Goal: Task Accomplishment & Management: Manage account settings

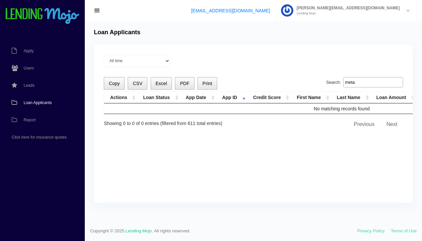
type input "meta"
click at [44, 103] on span "Loan Applicants" at bounding box center [38, 103] width 28 height 4
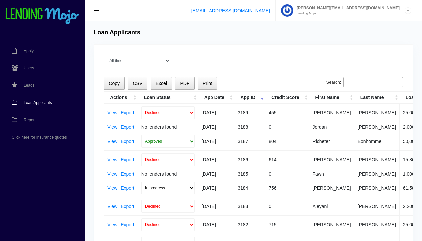
click at [362, 81] on input "Search:" at bounding box center [373, 82] width 60 height 11
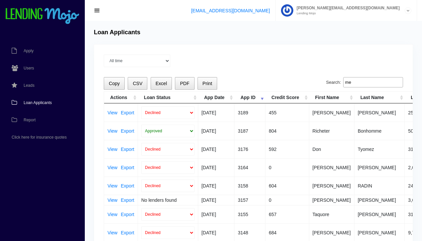
type input "m"
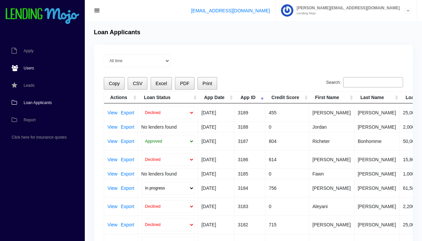
click at [30, 67] on span "Users" at bounding box center [29, 68] width 10 height 4
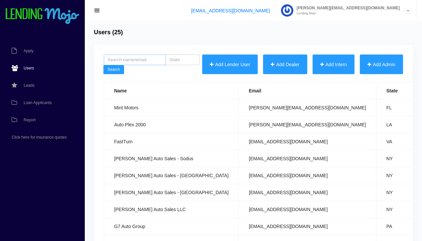
click at [146, 61] on input "search" at bounding box center [135, 59] width 62 height 11
type input "meta"
click at [103, 65] on button "Search" at bounding box center [113, 69] width 21 height 9
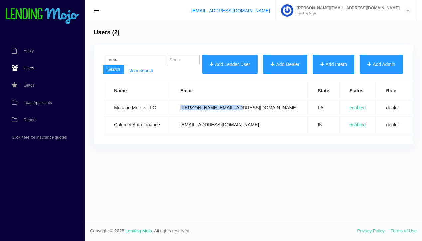
drag, startPoint x: 236, startPoint y: 108, endPoint x: 181, endPoint y: 107, distance: 54.5
click at [181, 107] on td "sam@metairiemotors.com" at bounding box center [238, 107] width 137 height 17
copy td "[PERSON_NAME][EMAIL_ADDRESS][DOMAIN_NAME]"
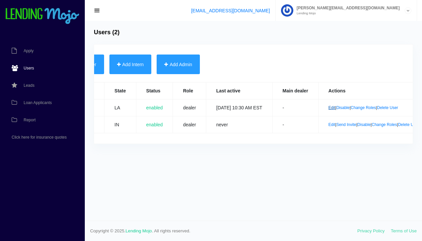
click at [328, 109] on link "Edit" at bounding box center [331, 107] width 7 height 5
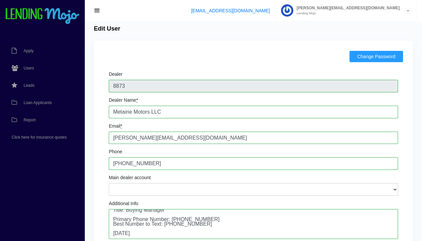
scroll to position [4, 0]
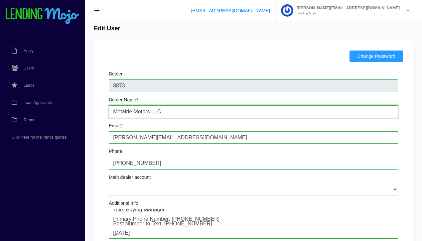
drag, startPoint x: 163, startPoint y: 112, endPoint x: 104, endPoint y: 111, distance: 58.2
click at [44, 104] on span "Loan Applicants" at bounding box center [38, 103] width 28 height 4
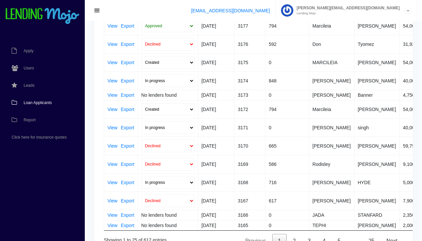
scroll to position [336, 0]
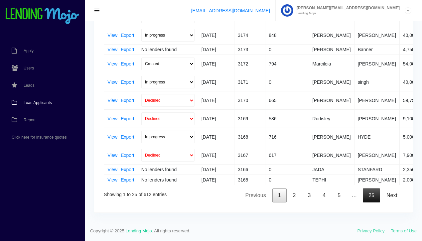
click at [374, 196] on link "25" at bounding box center [371, 195] width 17 height 14
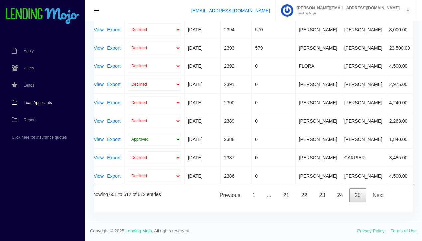
scroll to position [0, 0]
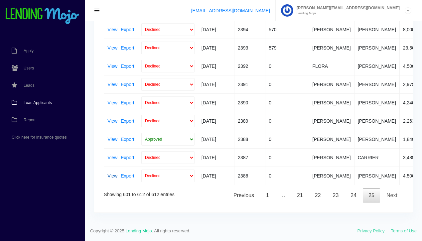
click at [114, 175] on link "View" at bounding box center [112, 175] width 10 height 5
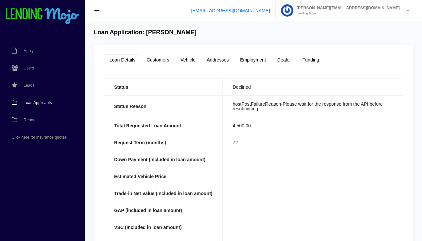
click at [37, 104] on span "Loan Applicants" at bounding box center [38, 103] width 28 height 4
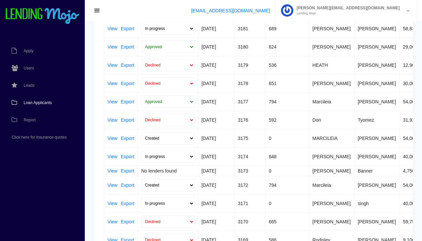
scroll to position [336, 0]
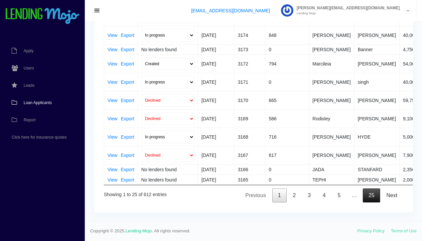
click at [372, 194] on link "25" at bounding box center [371, 195] width 17 height 14
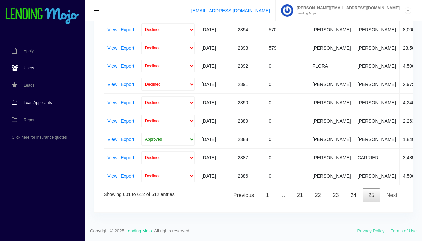
click at [31, 66] on span "Users" at bounding box center [29, 68] width 10 height 4
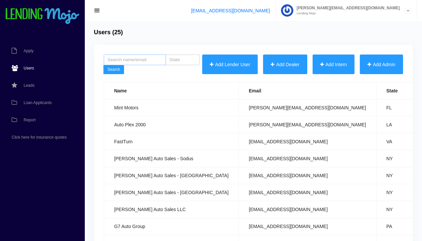
click at [134, 61] on input "search" at bounding box center [135, 59] width 62 height 11
type input "meta"
click at [103, 65] on button "Search" at bounding box center [113, 69] width 21 height 9
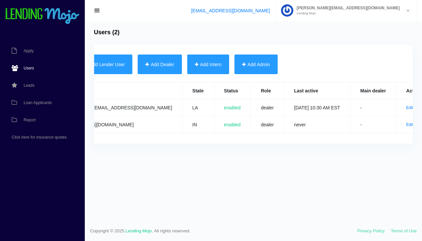
scroll to position [0, 137]
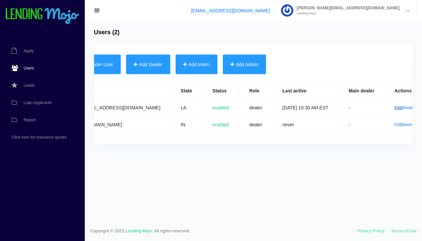
click at [394, 108] on link "Edit" at bounding box center [397, 107] width 7 height 5
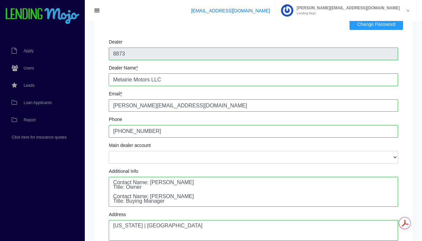
scroll to position [38, 0]
